Goal: Information Seeking & Learning: Learn about a topic

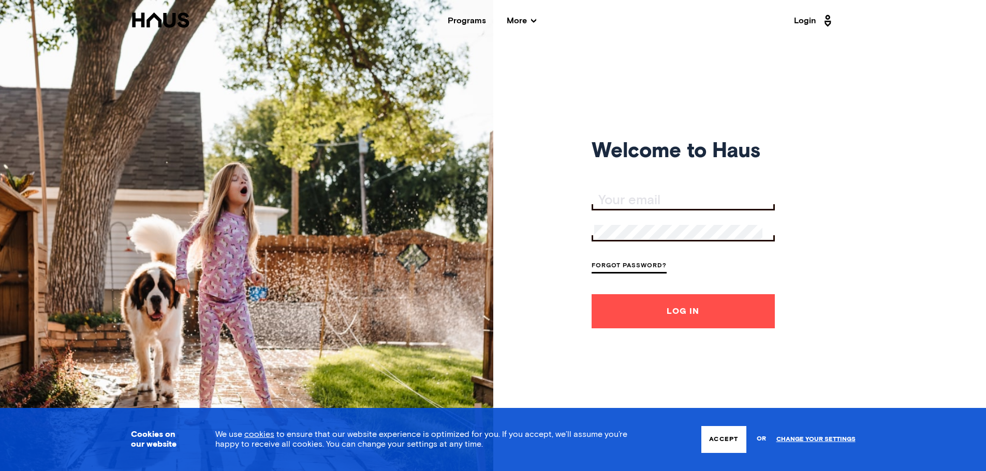
click at [469, 24] on div "Programs" at bounding box center [467, 21] width 38 height 8
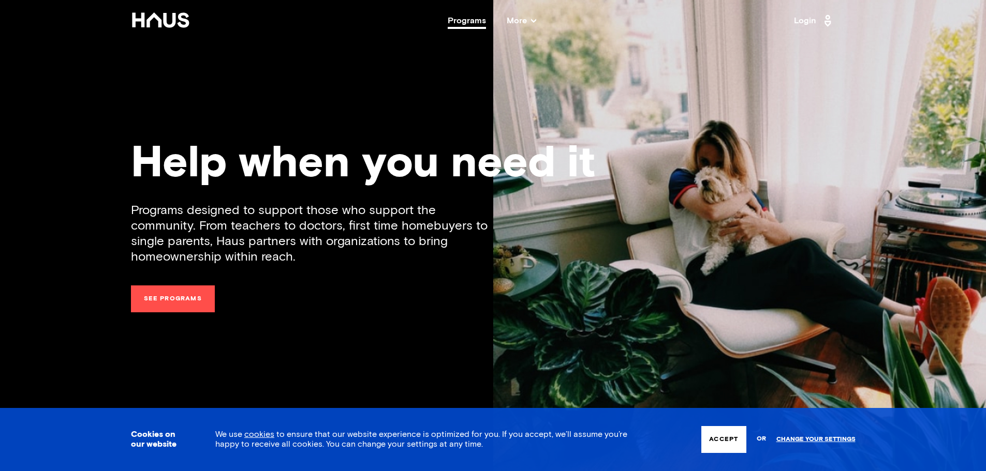
click at [169, 299] on link "See programs" at bounding box center [173, 299] width 84 height 27
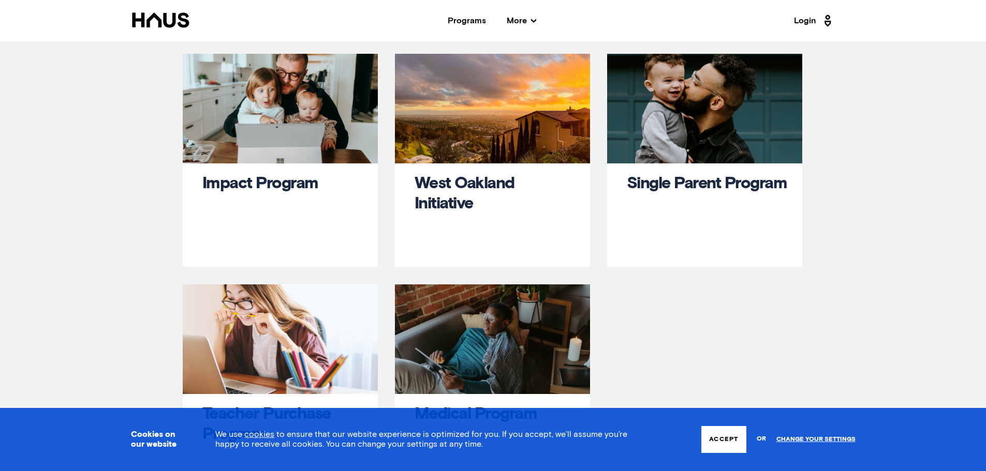
click at [523, 18] on span "More" at bounding box center [521, 21] width 29 height 8
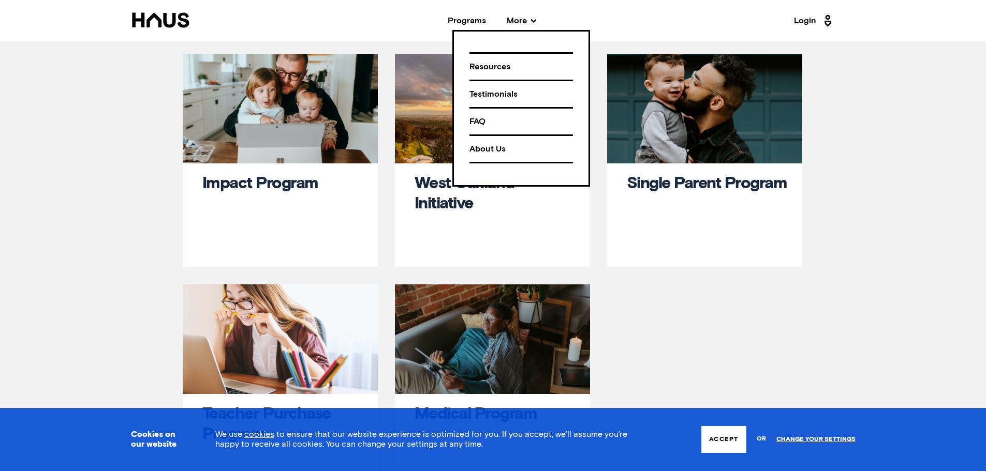
click at [480, 148] on div "About Us" at bounding box center [520, 149] width 103 height 18
